Goal: Task Accomplishment & Management: Manage account settings

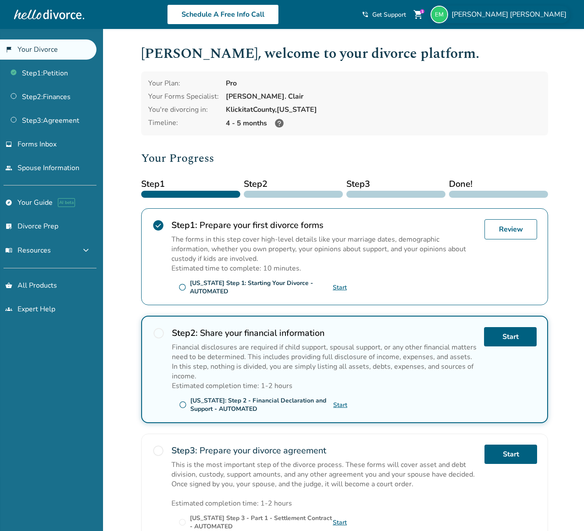
click at [540, 11] on span "[PERSON_NAME]" at bounding box center [510, 15] width 118 height 10
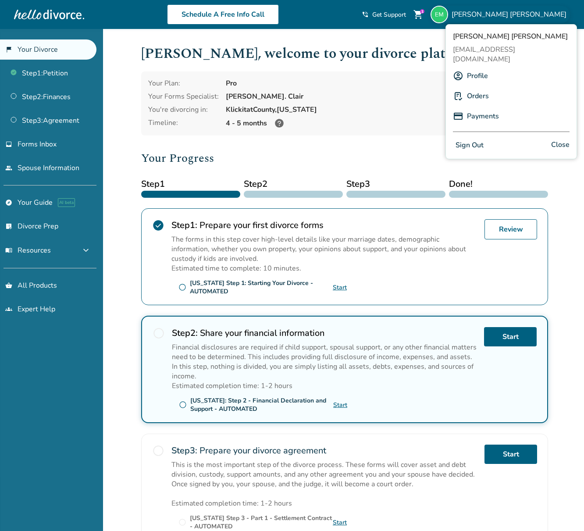
click at [480, 67] on link "Profile" at bounding box center [477, 75] width 21 height 17
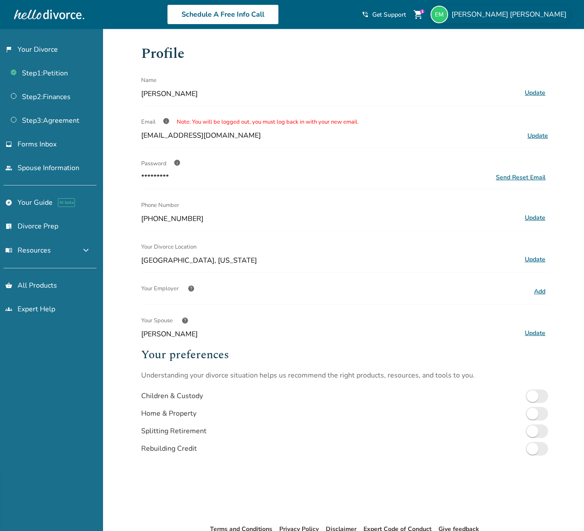
click at [530, 14] on span "[PERSON_NAME]" at bounding box center [510, 15] width 118 height 10
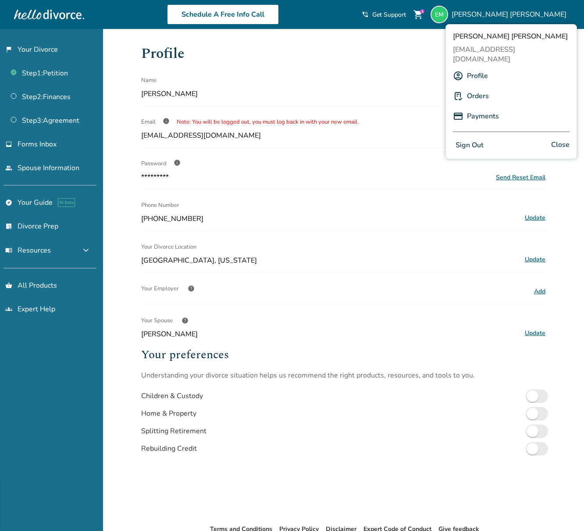
click at [485, 88] on link "Orders" at bounding box center [478, 96] width 22 height 17
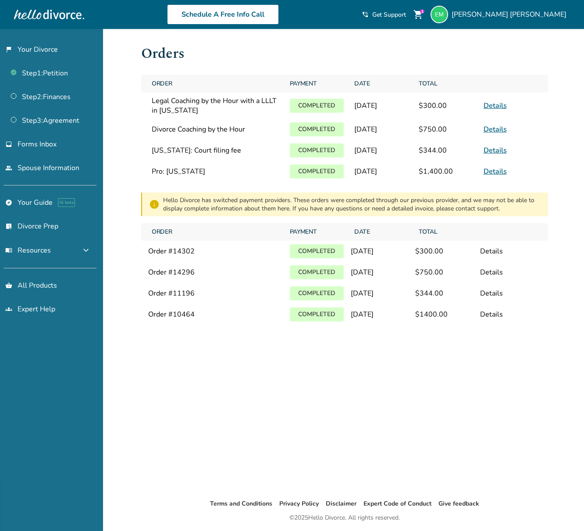
click at [209, 104] on span "Legal Coaching by the Hour with a LLLT in [US_STATE]" at bounding box center [216, 105] width 128 height 19
click at [496, 152] on link "Details" at bounding box center [494, 151] width 23 height 10
click at [486, 277] on div "Details" at bounding box center [510, 272] width 61 height 10
click at [487, 298] on div "Details" at bounding box center [510, 293] width 61 height 10
click at [489, 319] on div "Details" at bounding box center [510, 314] width 61 height 10
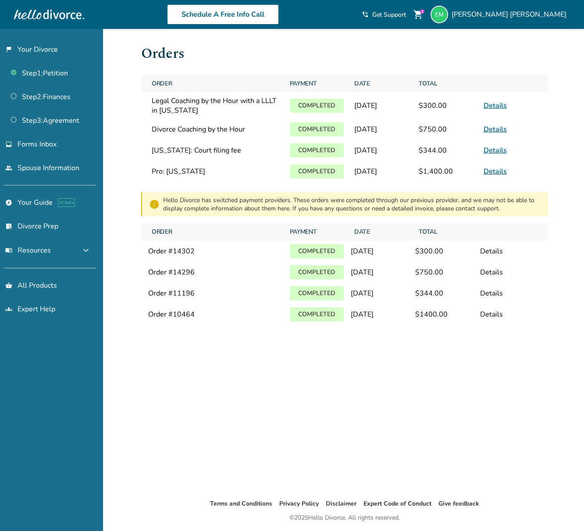
click at [537, 14] on span "[PERSON_NAME]" at bounding box center [510, 15] width 118 height 10
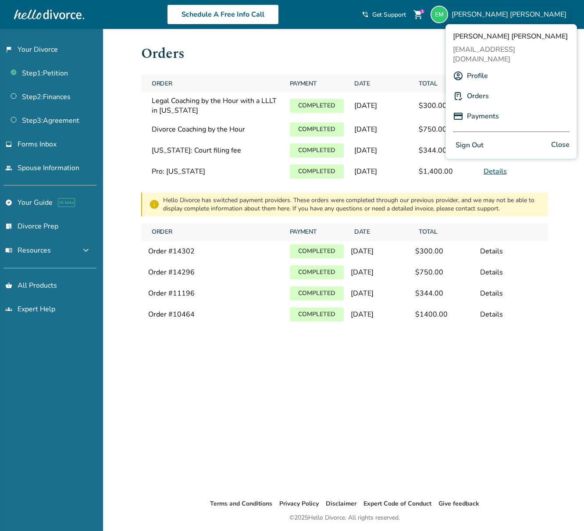
click at [479, 67] on link "Profile" at bounding box center [477, 75] width 21 height 17
